Goal: Obtain resource: Obtain resource

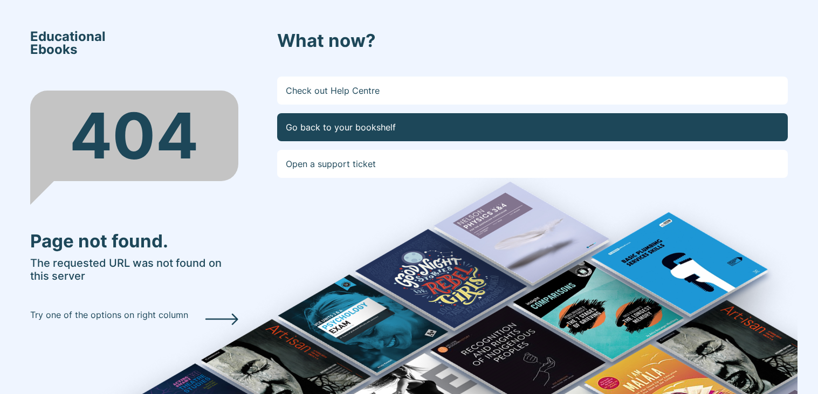
click at [387, 122] on link "Go back to your bookshelf" at bounding box center [532, 127] width 511 height 28
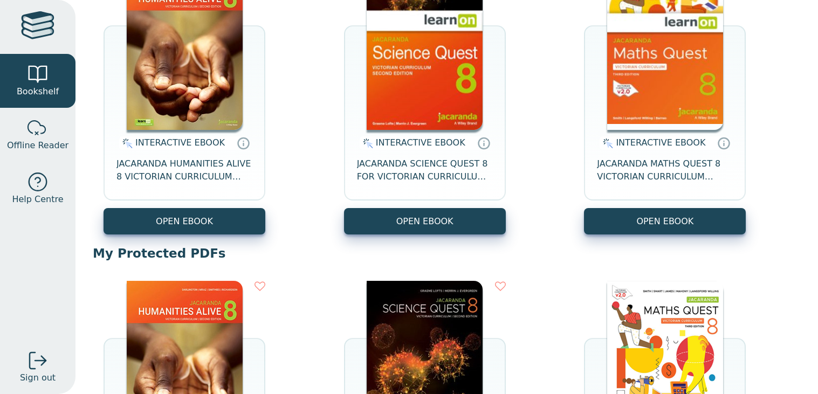
scroll to position [178, 0]
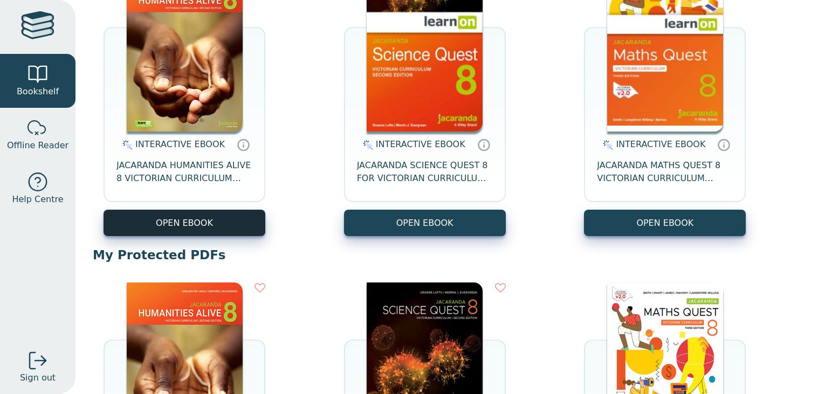
click at [216, 225] on button "OPEN EBOOK" at bounding box center [185, 223] width 162 height 26
